Goal: Book appointment/travel/reservation

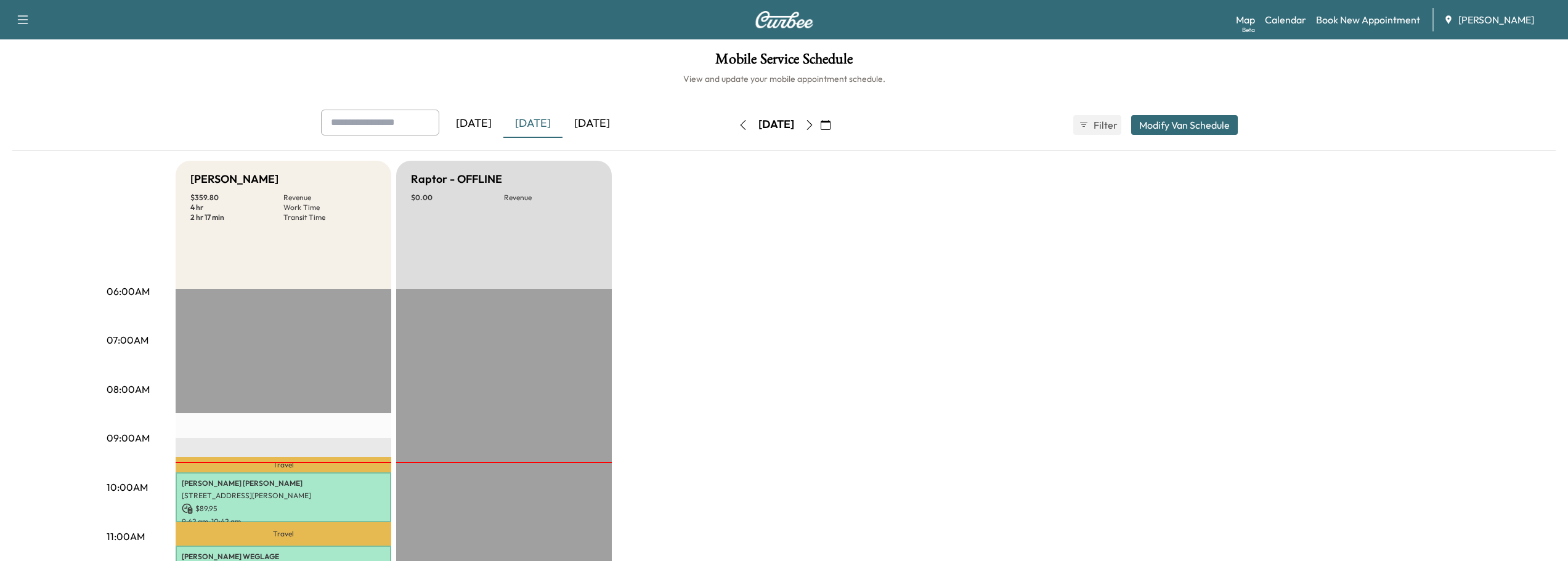
scroll to position [246, 0]
click at [836, 119] on button "button" at bounding box center [825, 125] width 21 height 20
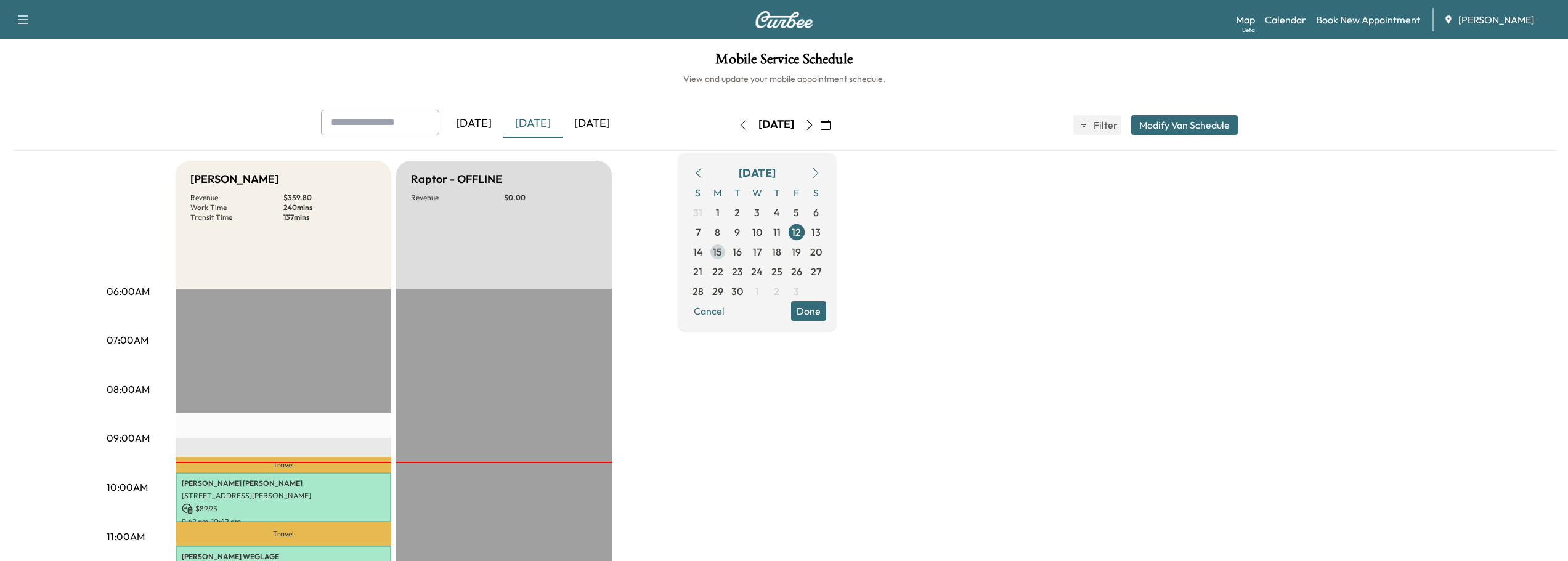
click at [722, 252] on span "15" at bounding box center [718, 252] width 9 height 15
